Goal: Task Accomplishment & Management: Manage account settings

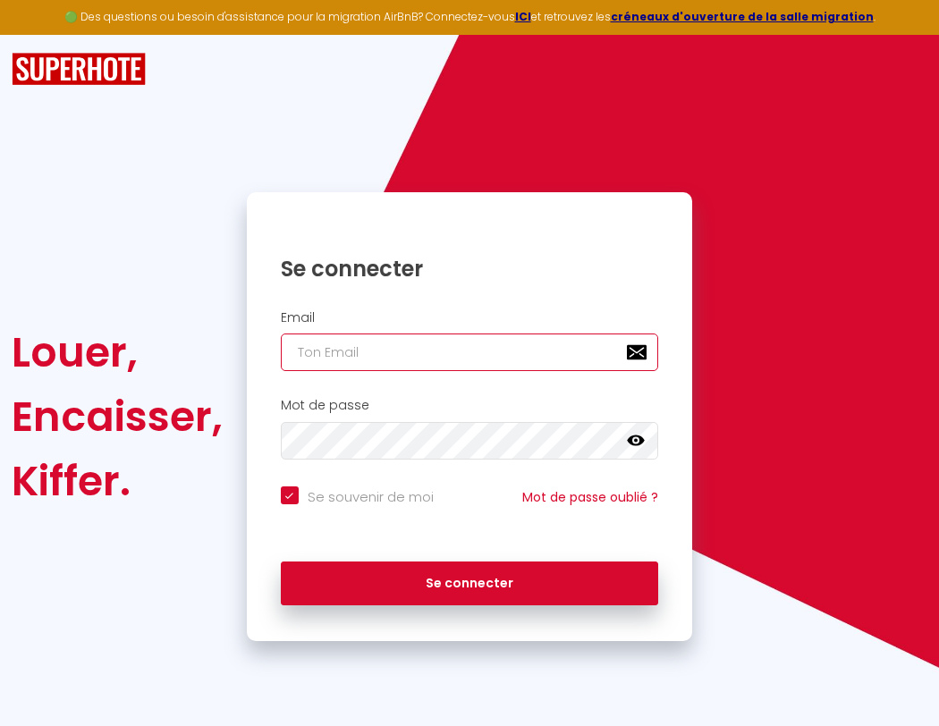
type input "s"
checkbox input "true"
type input "su"
checkbox input "true"
type input "sup"
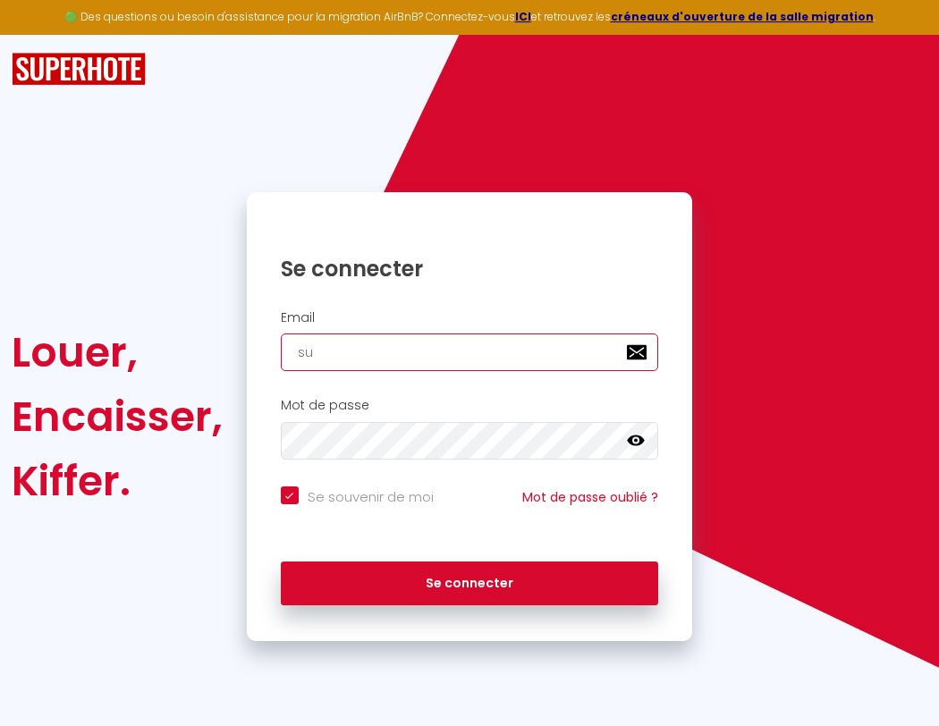
checkbox input "true"
type input "supe"
checkbox input "true"
type input "super"
checkbox input "true"
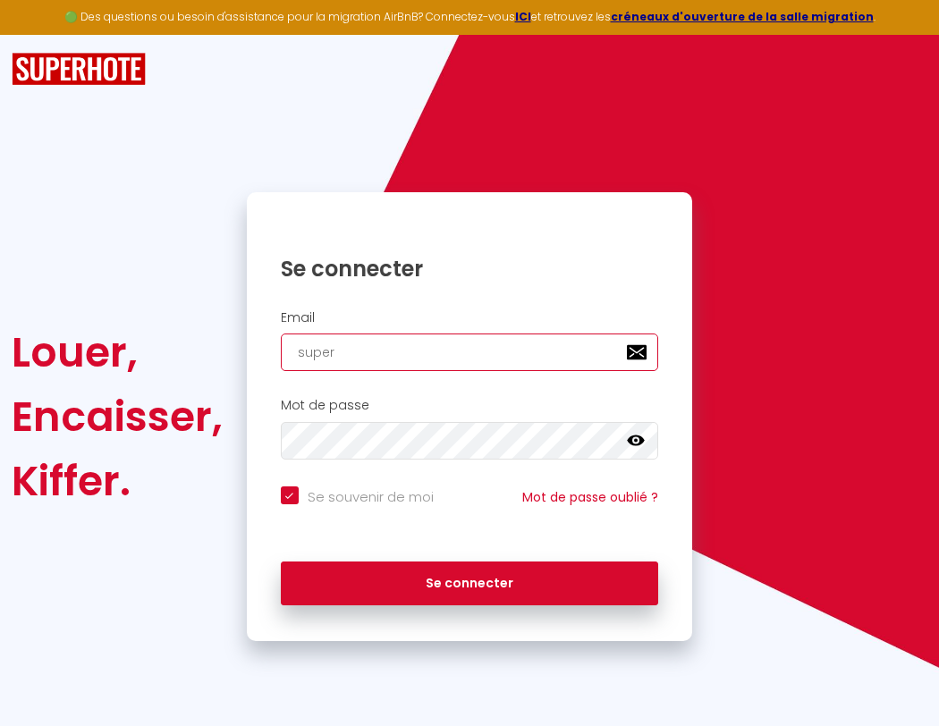
type input "superb"
checkbox input "true"
type input "s"
checkbox input "true"
type input "superbo"
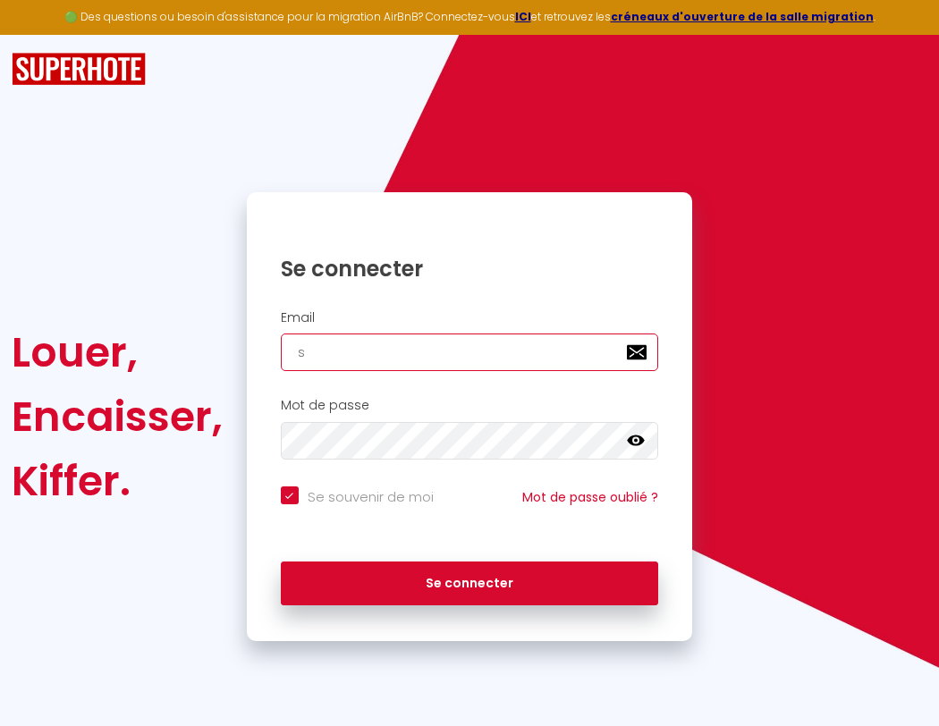
checkbox input "true"
type input "su"
checkbox input "true"
type input "superbor"
checkbox input "true"
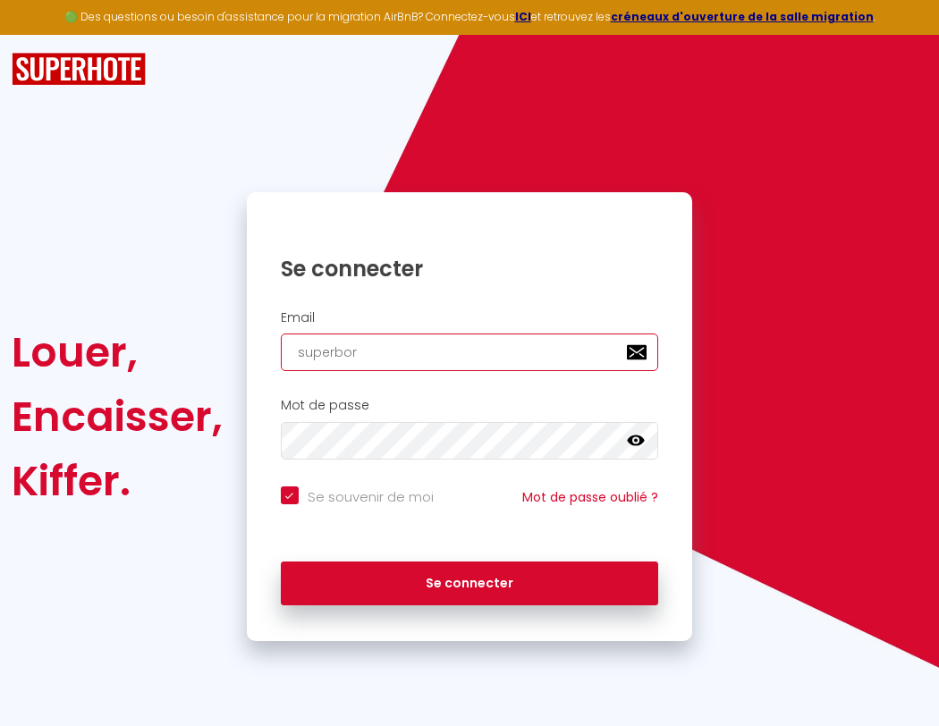
type input "sup"
checkbox input "true"
type input "superbord"
checkbox input "true"
type input "supe"
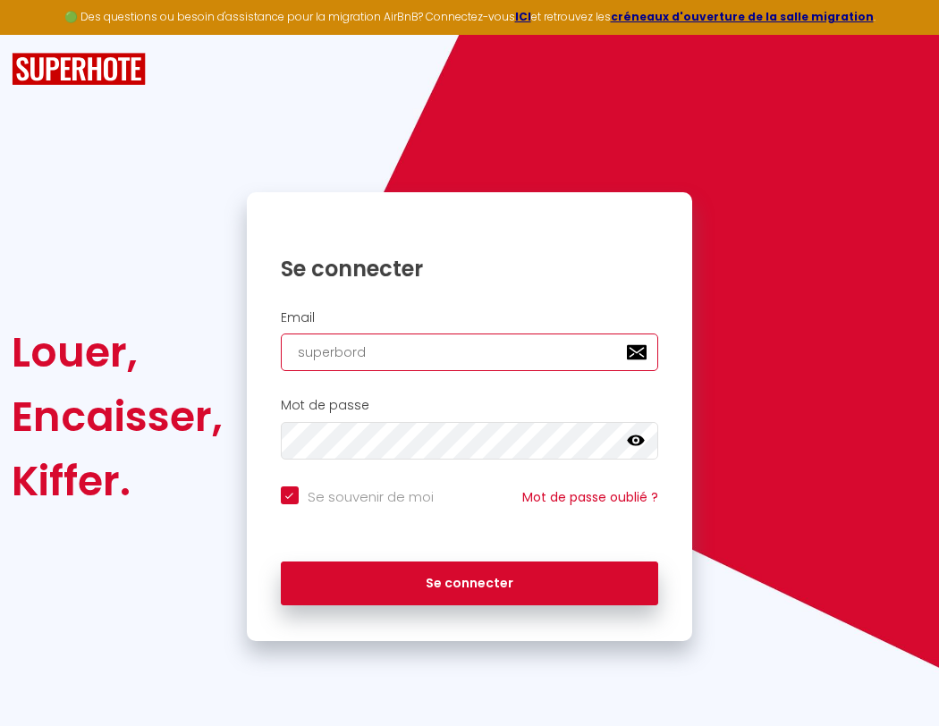
checkbox input "true"
type input "superborde"
checkbox input "true"
type input "super"
checkbox input "true"
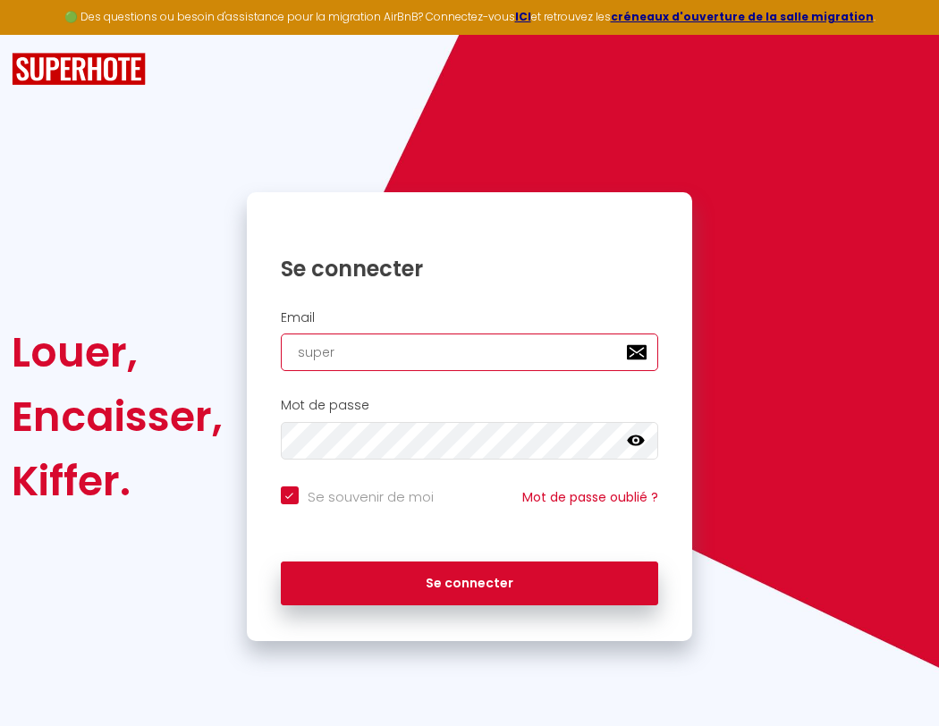
type input "superbordea"
checkbox input "true"
type input "superb"
checkbox input "true"
type input "superbordeau"
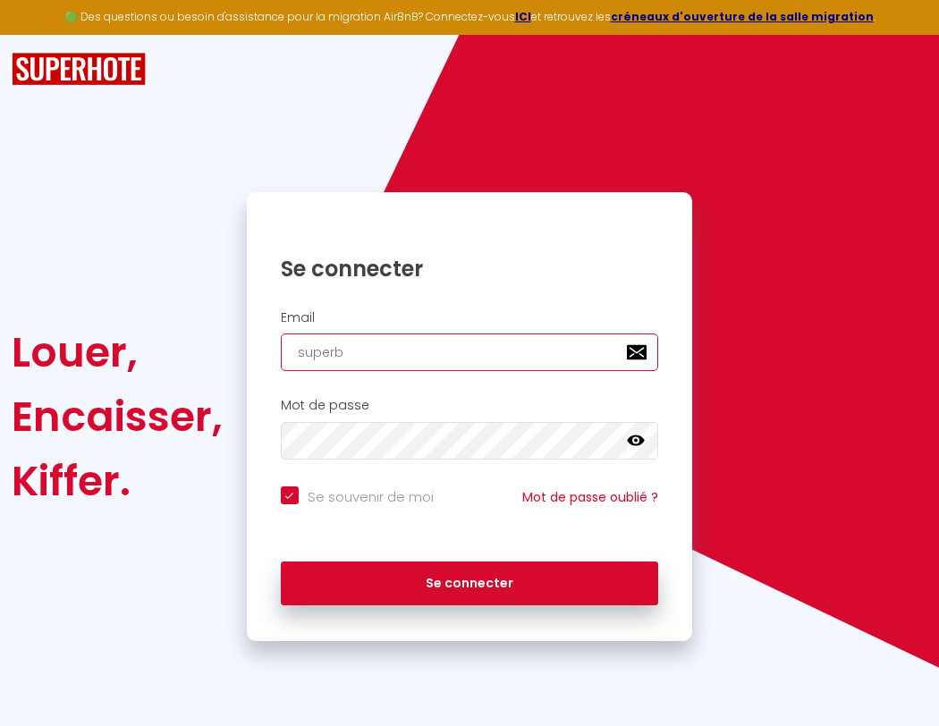
checkbox input "true"
type input "superbo"
checkbox input "true"
type input "superbordeaux"
checkbox input "true"
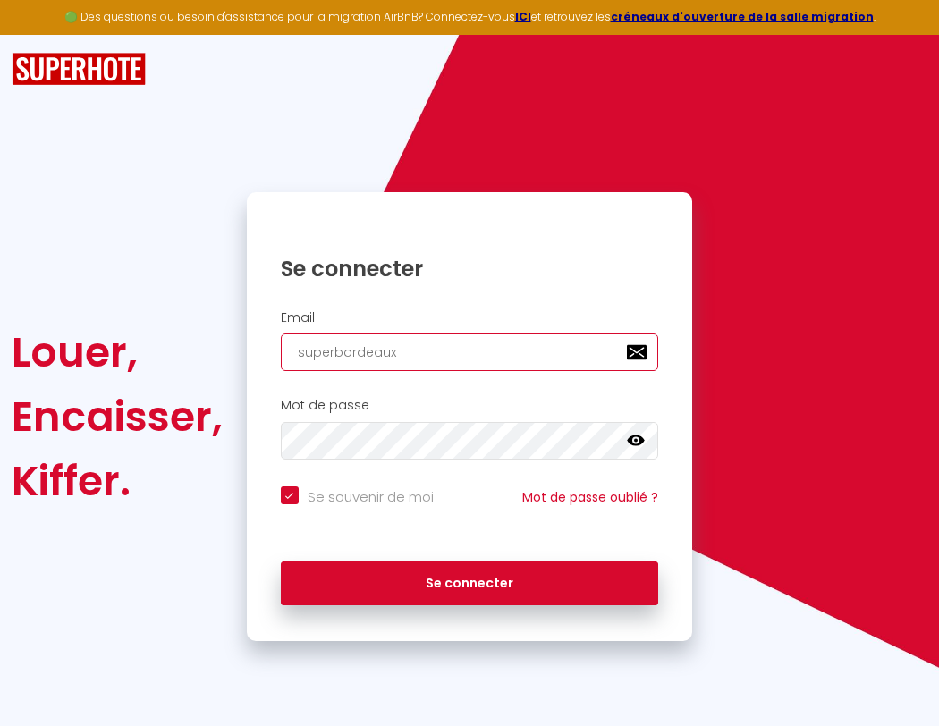
type input "s"
checkbox input "true"
type input "superbor"
checkbox input "true"
type input "su"
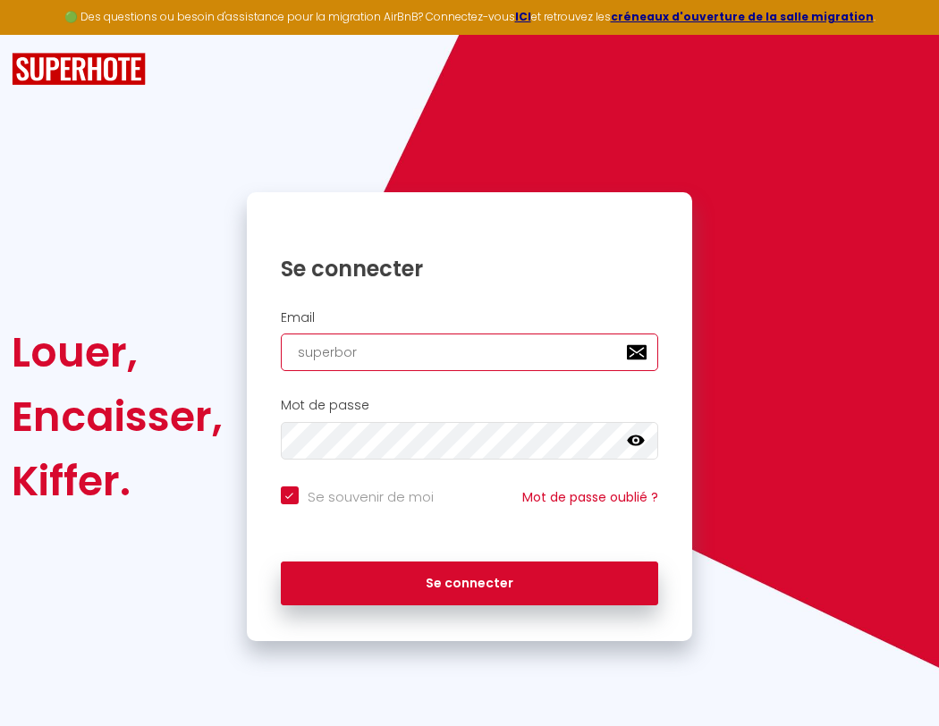
checkbox input "true"
type input "superbord"
checkbox input "true"
type input "sup"
checkbox input "true"
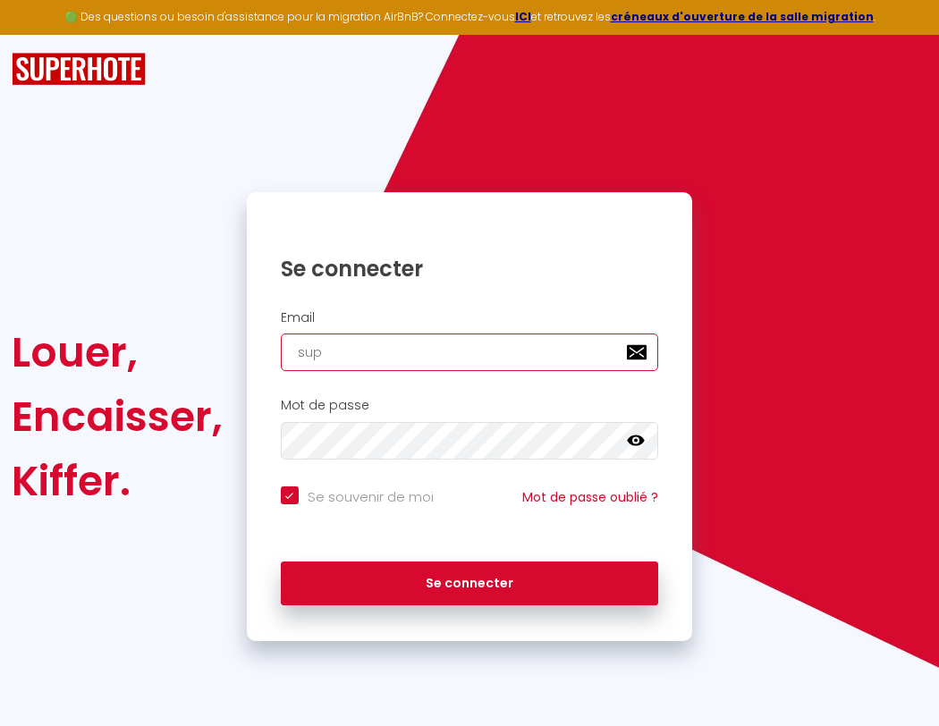
type input "superborde"
checkbox input "true"
type input "supe"
checkbox input "true"
type input "superbordea"
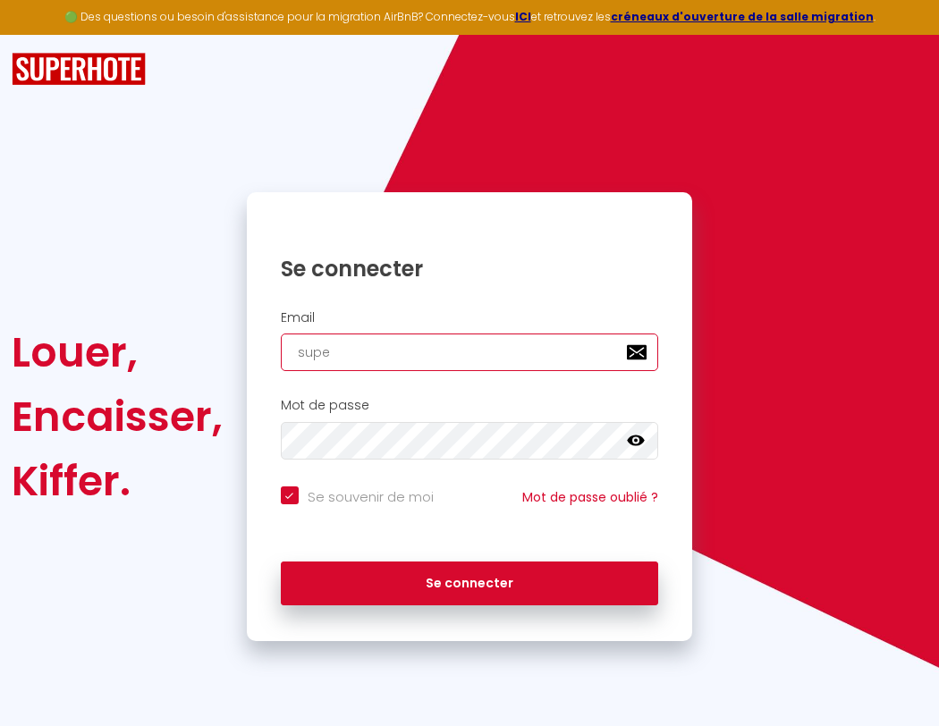
checkbox input "true"
type input "super"
checkbox input "true"
type input "superbordeau"
checkbox input "true"
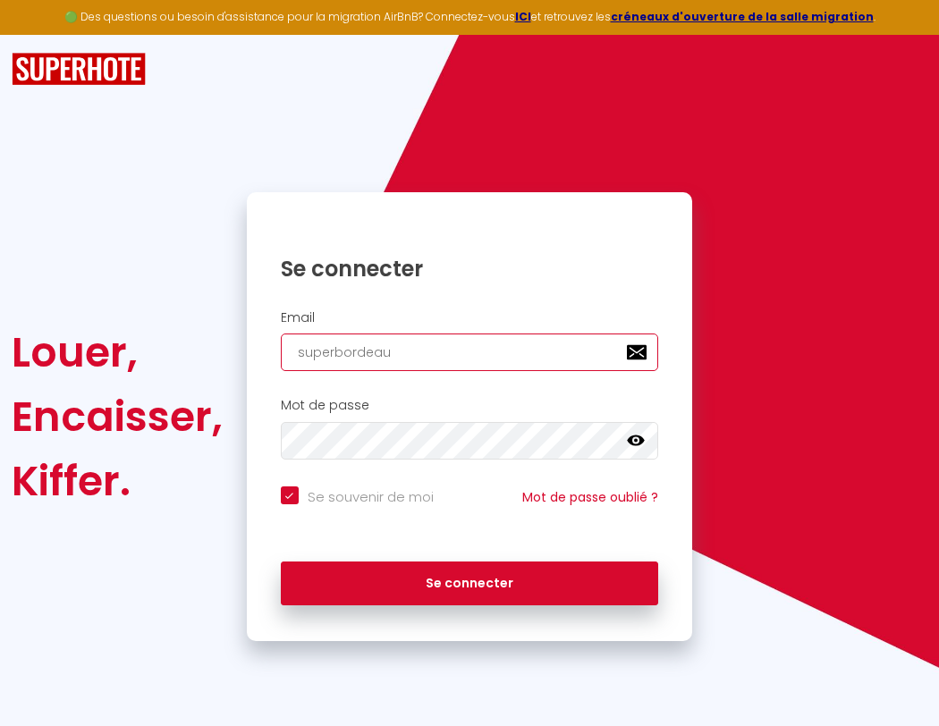
type input "superb"
checkbox input "true"
